Goal: Transaction & Acquisition: Purchase product/service

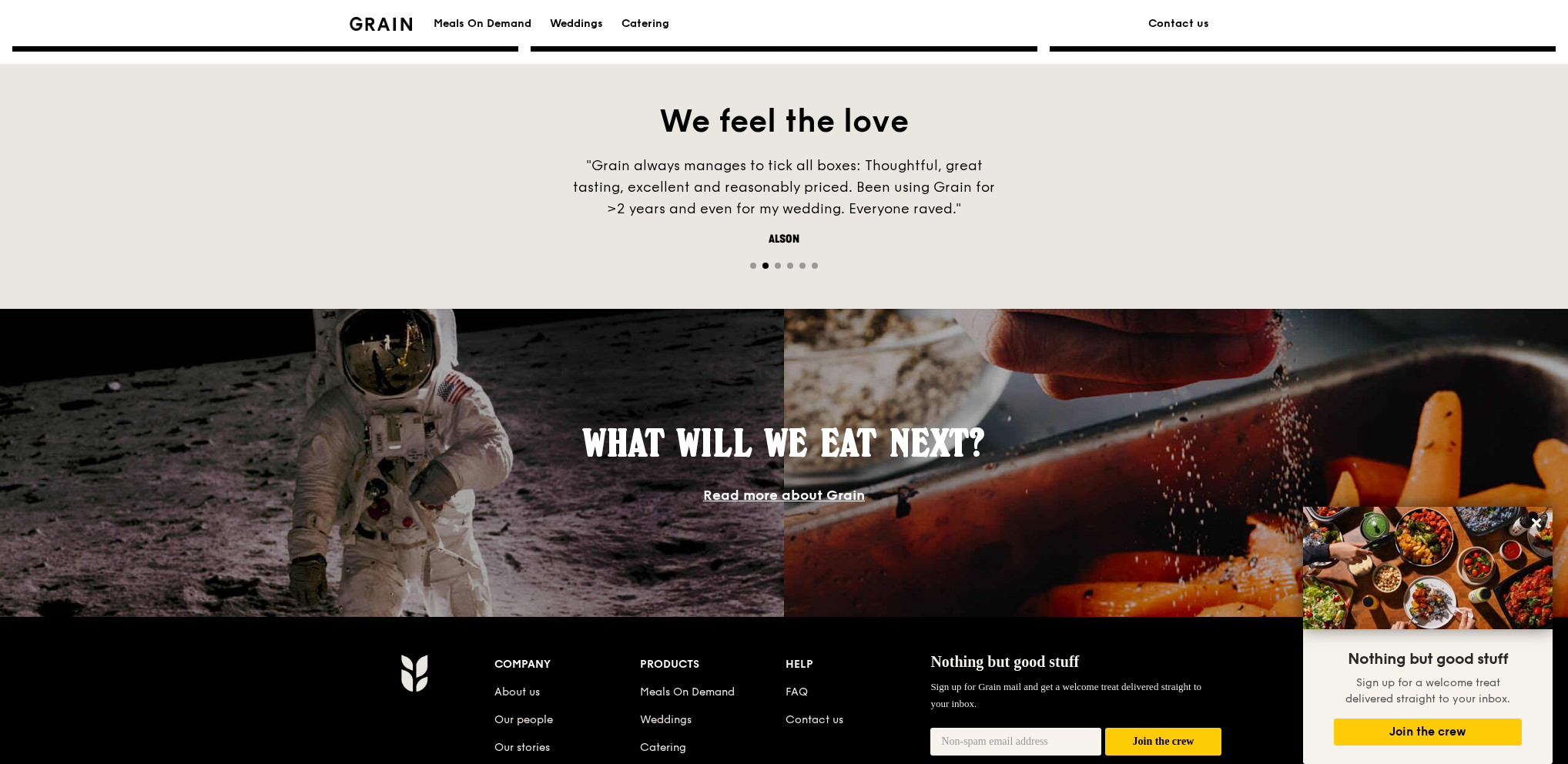
scroll to position [847, 0]
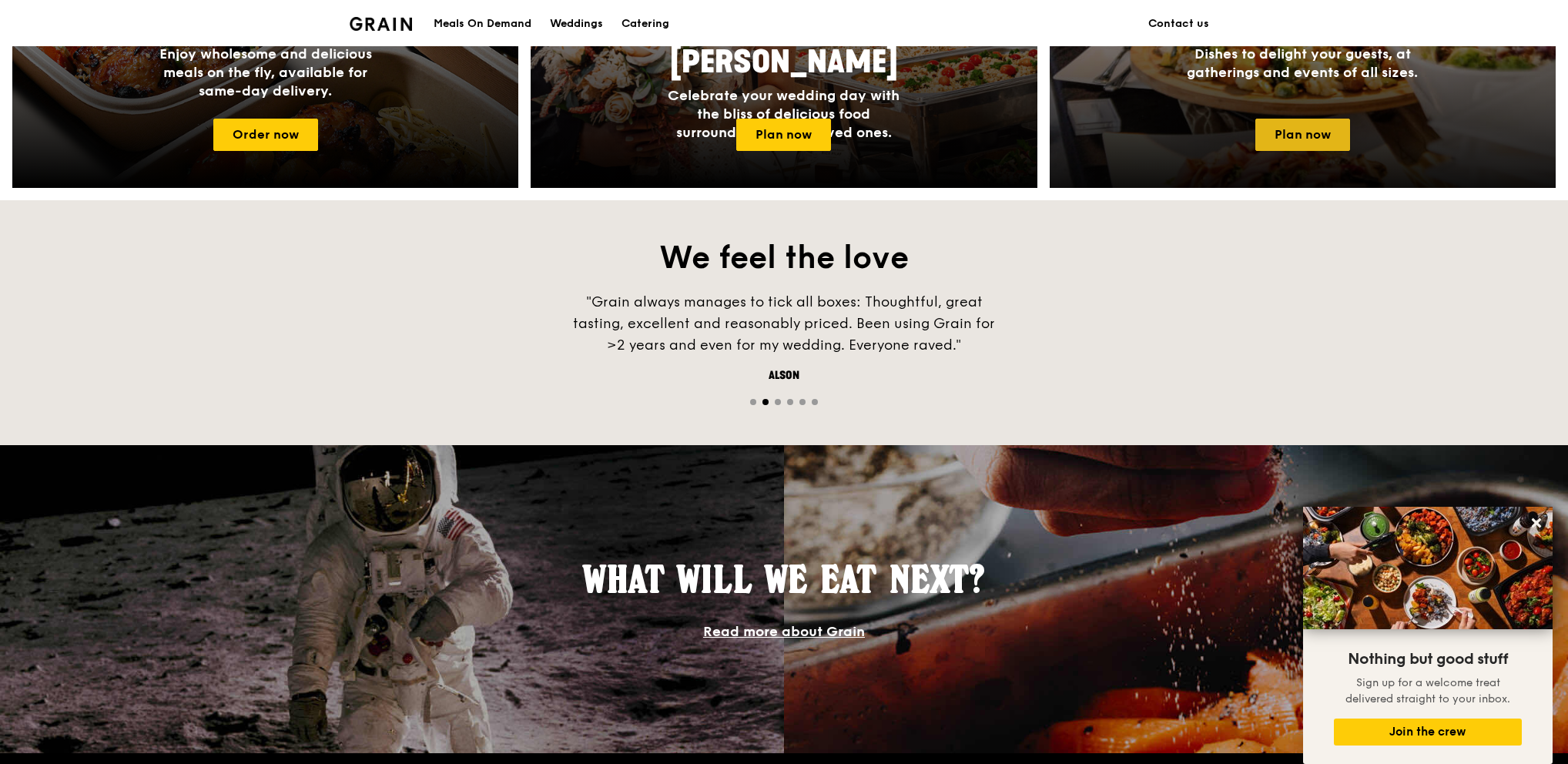
click at [1326, 149] on link "Plan now" at bounding box center [1303, 134] width 95 height 33
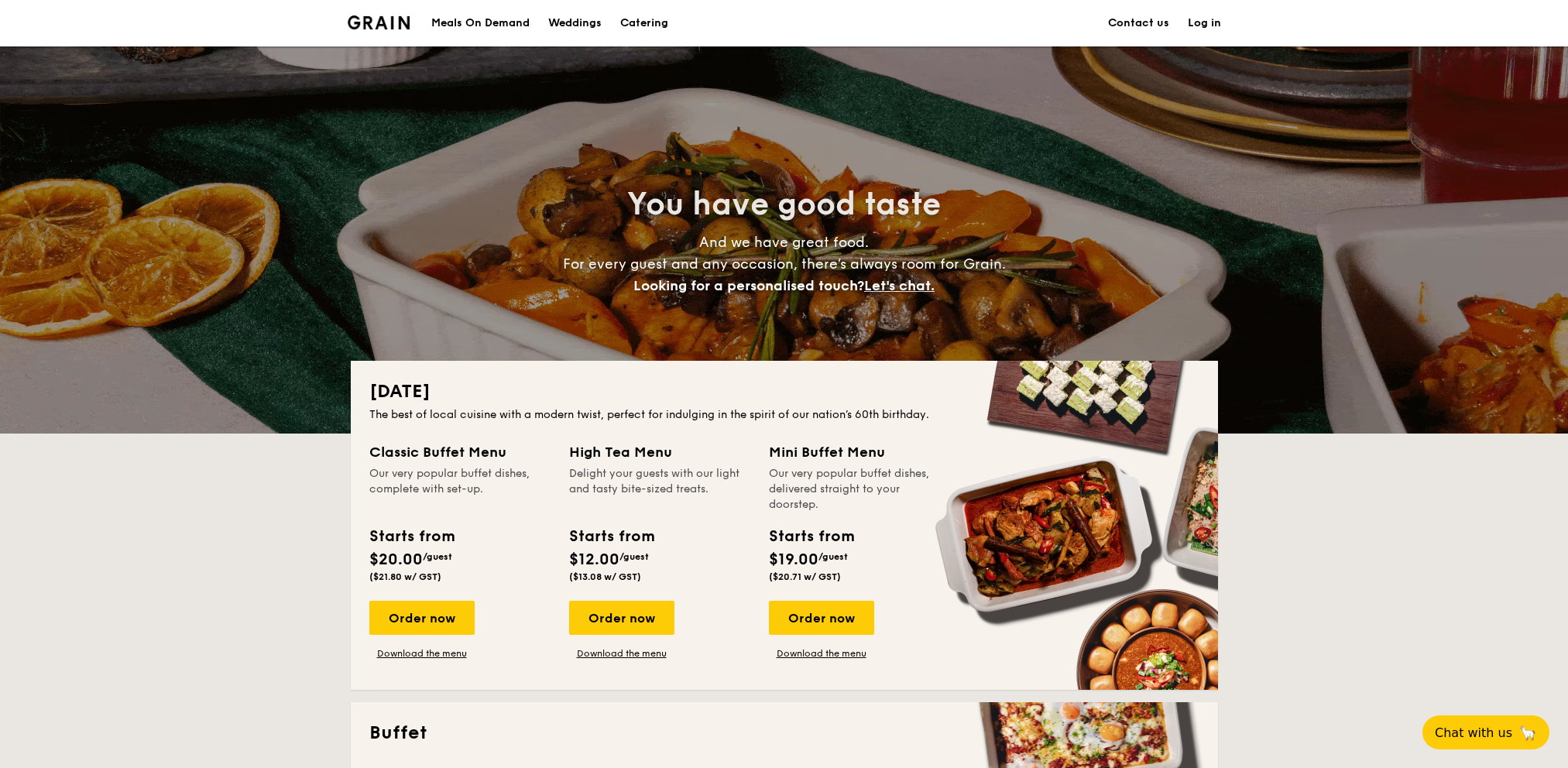
click at [490, 25] on div "Meals On Demand" at bounding box center [480, 23] width 98 height 47
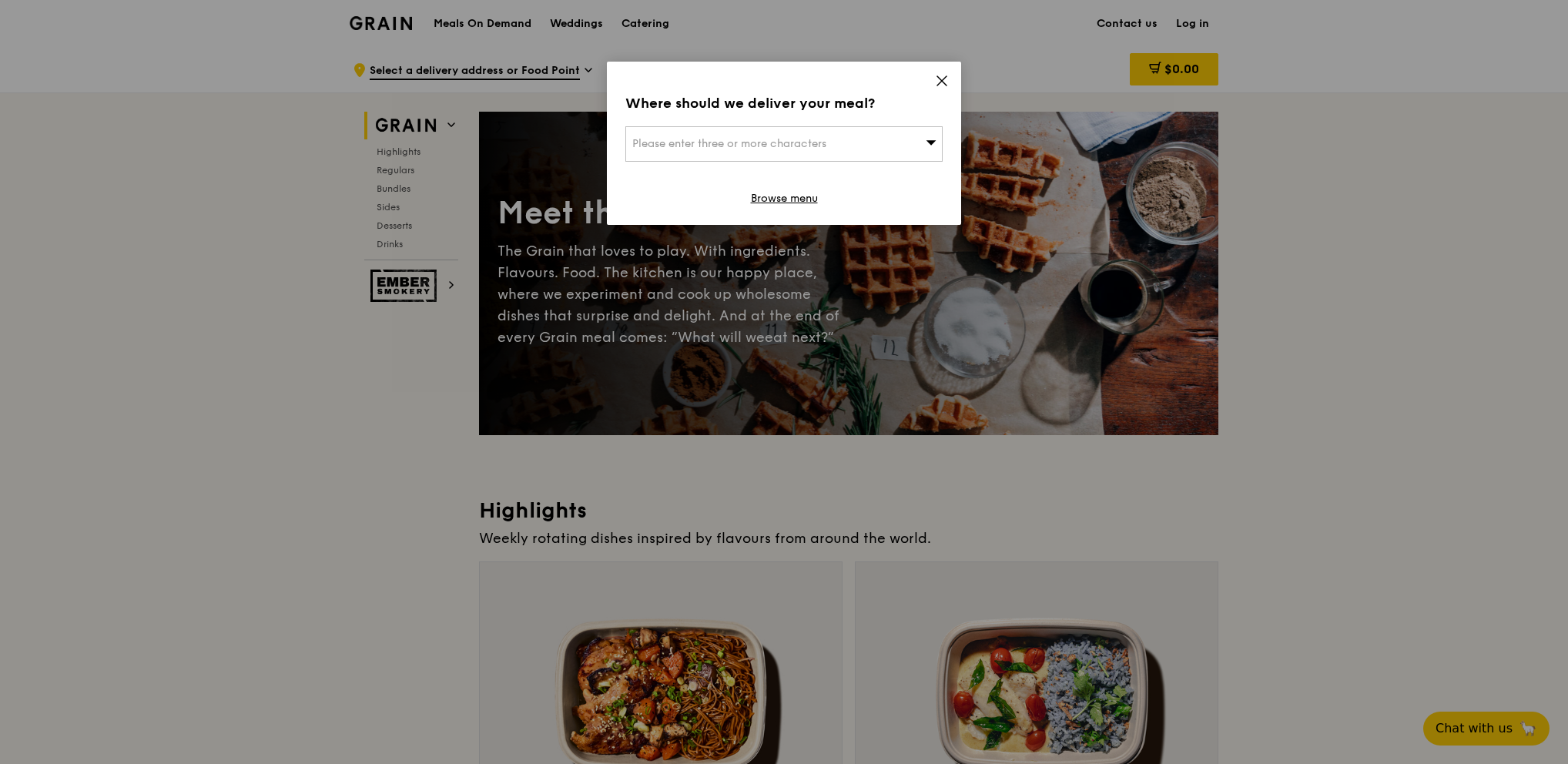
click at [931, 85] on div "Where should we deliver your meal? Please enter three or more characters Browse…" at bounding box center [784, 142] width 355 height 163
click at [940, 83] on icon at bounding box center [942, 80] width 9 height 9
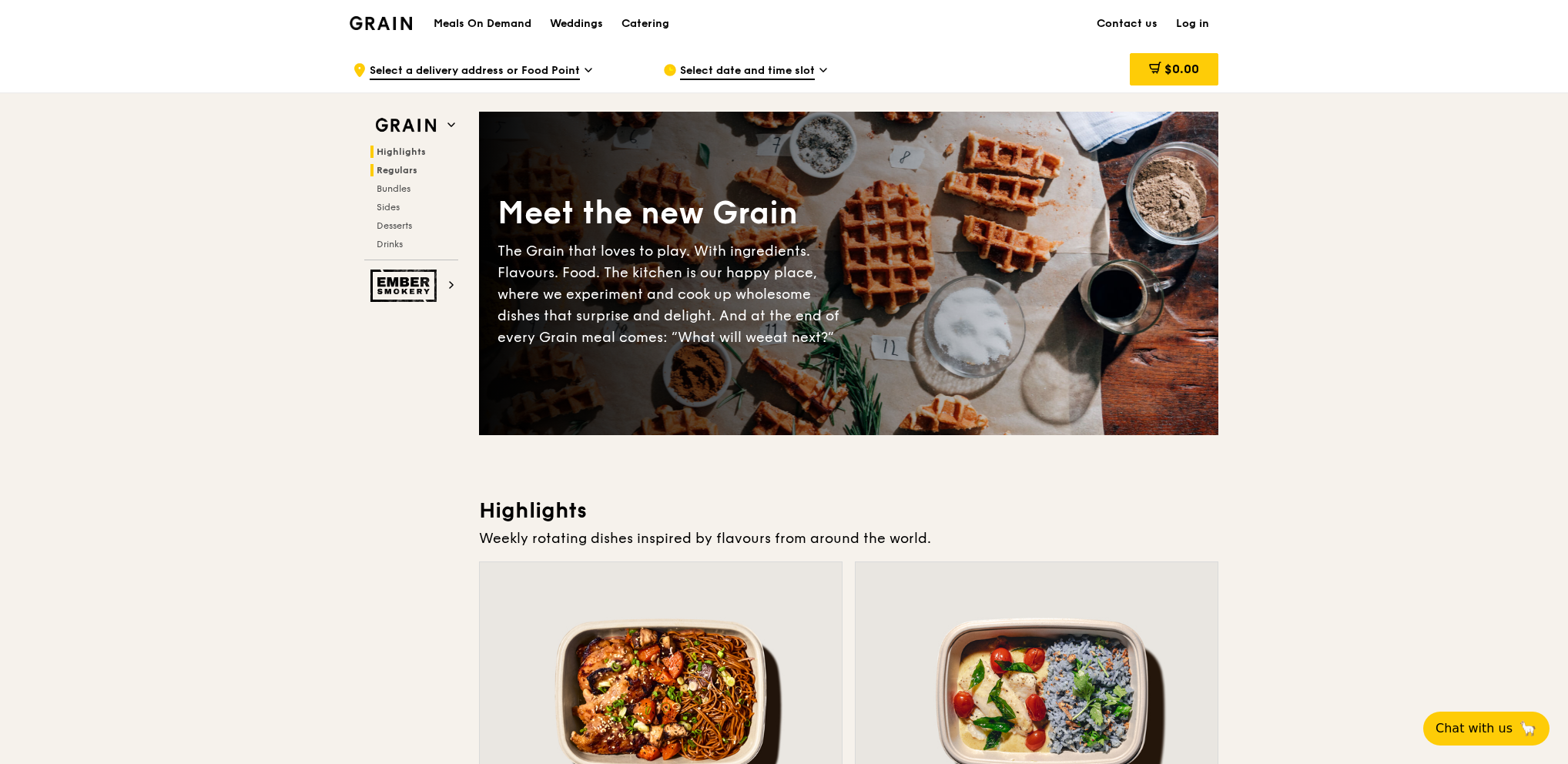
click at [376, 169] on span "Regulars" at bounding box center [396, 170] width 41 height 11
click at [641, 23] on div "Catering" at bounding box center [645, 24] width 47 height 46
